Goal: Task Accomplishment & Management: Manage account settings

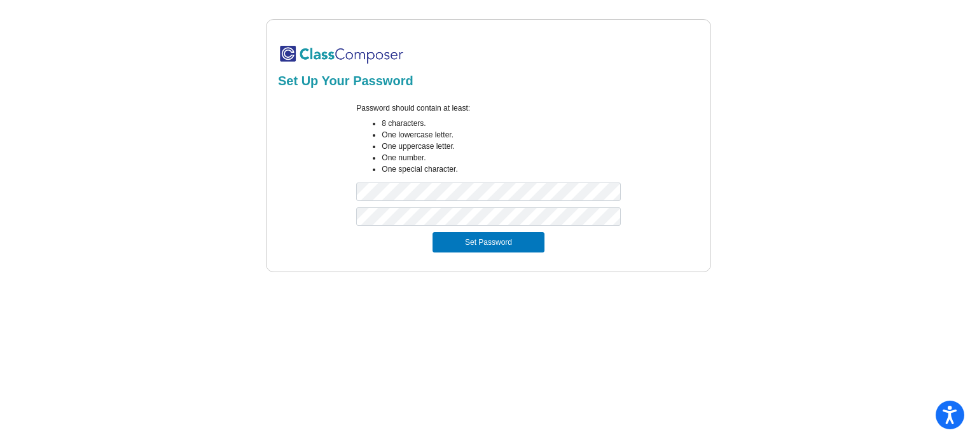
click at [468, 226] on div at bounding box center [488, 219] width 283 height 25
click at [469, 241] on button "Set Password" at bounding box center [488, 242] width 112 height 20
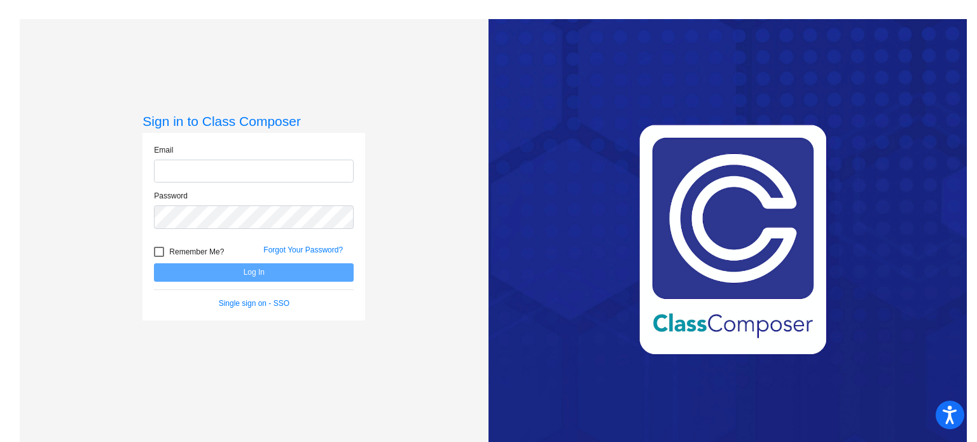
click at [175, 171] on input "email" at bounding box center [254, 172] width 200 height 24
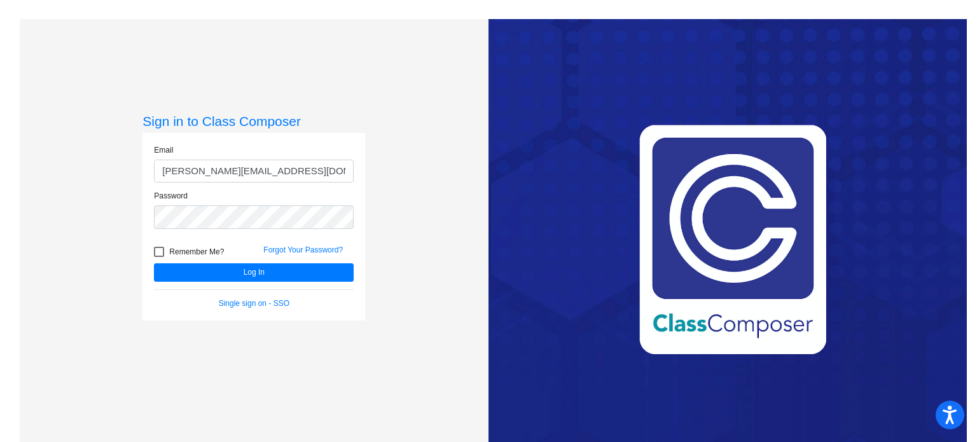
type input "[PERSON_NAME][EMAIL_ADDRESS][DOMAIN_NAME]"
click at [158, 249] on div at bounding box center [159, 252] width 10 height 10
click at [158, 257] on input "Remember Me?" at bounding box center [158, 257] width 1 height 1
checkbox input "true"
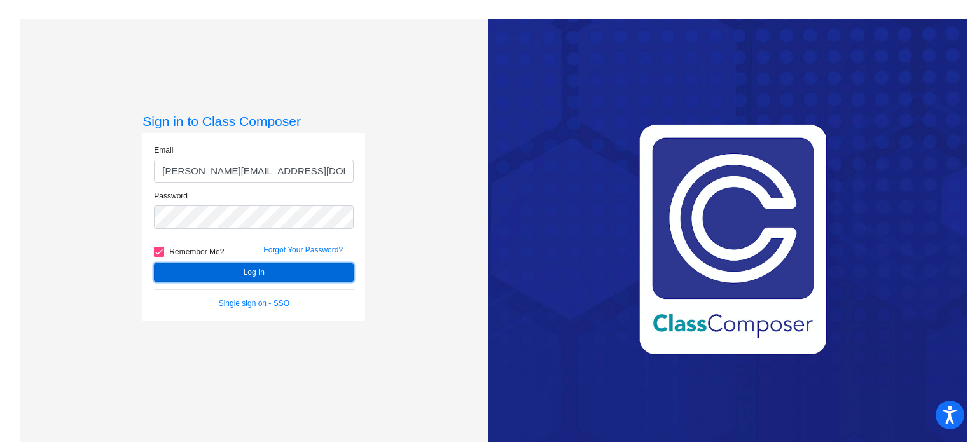
click at [209, 272] on button "Log In" at bounding box center [254, 272] width 200 height 18
